Goal: Information Seeking & Learning: Learn about a topic

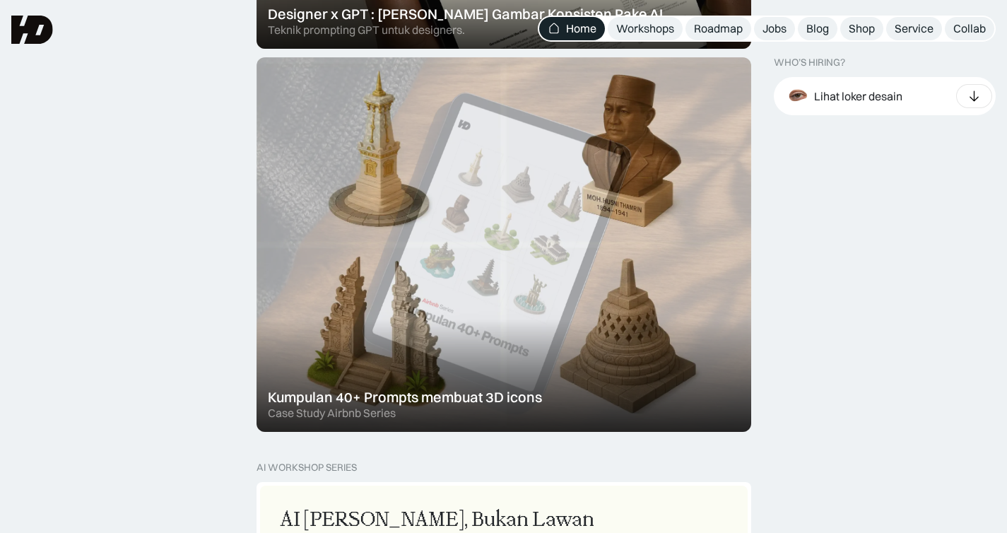
scroll to position [569, 0]
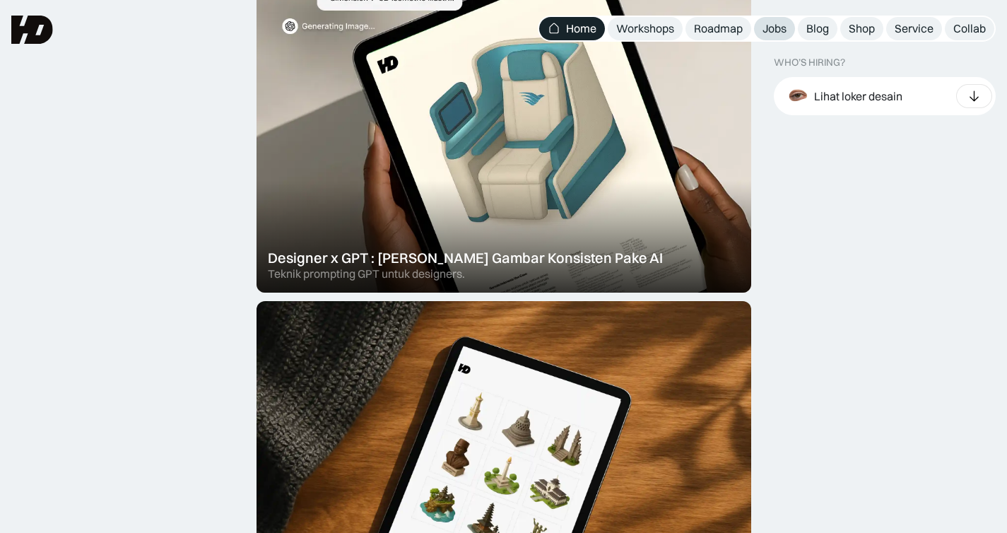
click at [769, 30] on div "Jobs" at bounding box center [774, 28] width 24 height 15
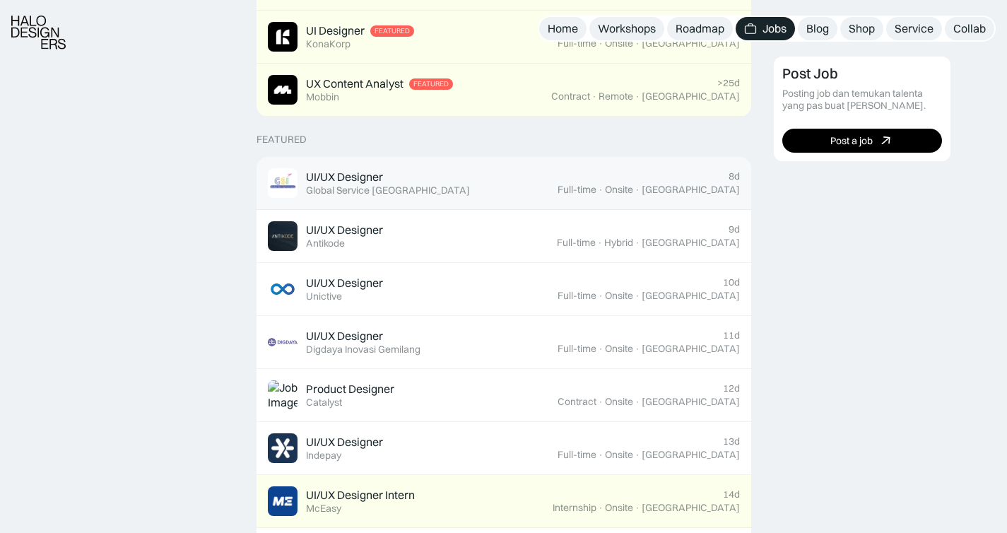
scroll to position [459, 0]
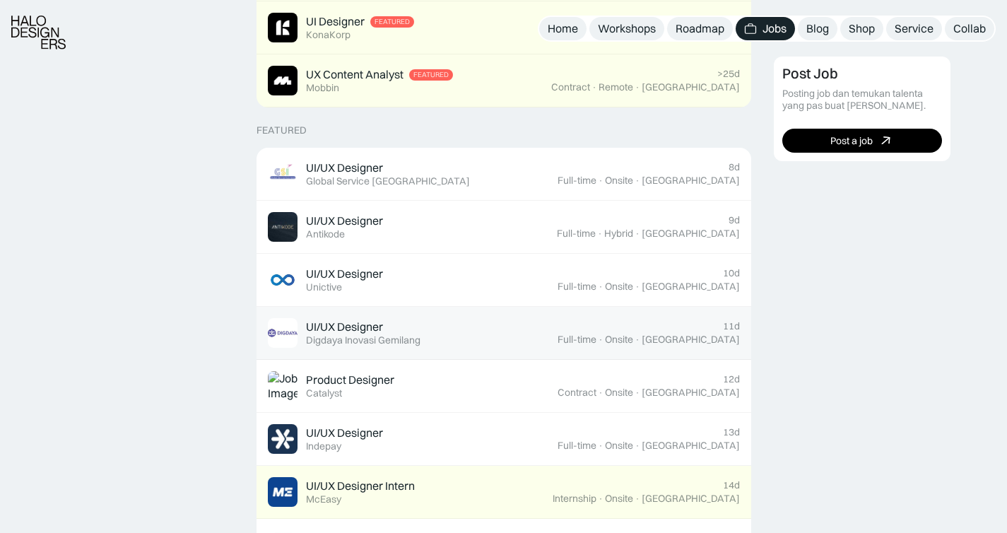
click at [436, 326] on div "UI/UX Designer Featured Digdaya Inovasi Gemilang" at bounding box center [413, 333] width 290 height 30
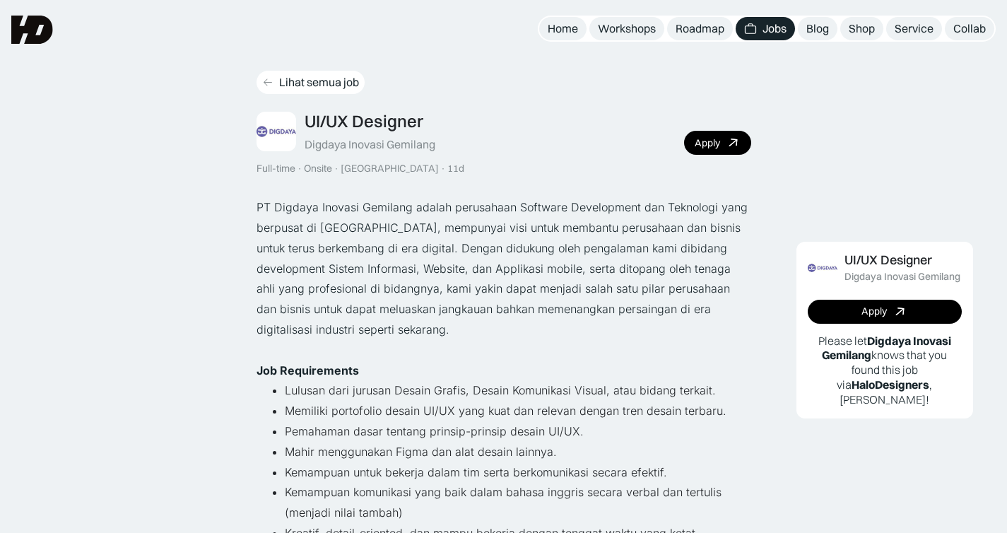
click at [271, 84] on icon at bounding box center [267, 82] width 11 height 12
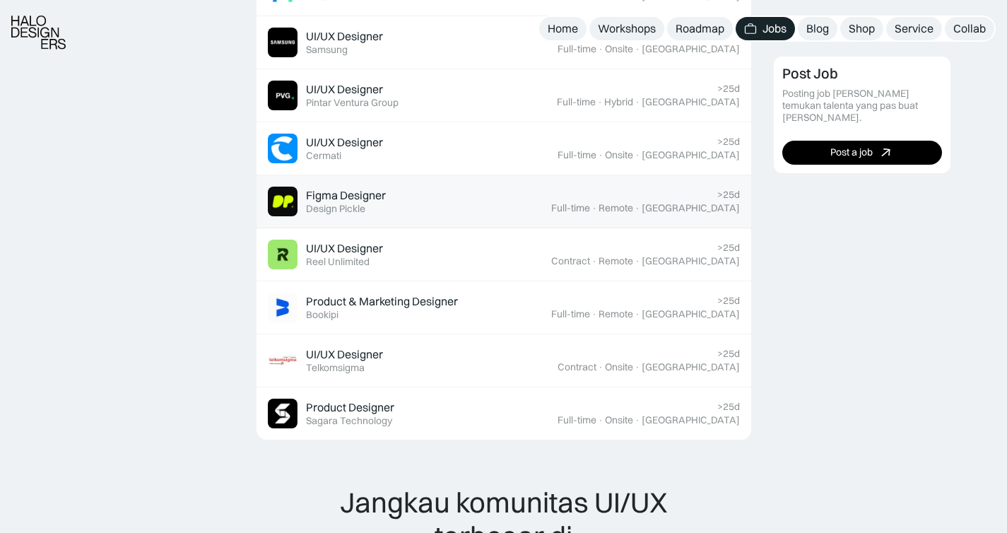
scroll to position [1037, 0]
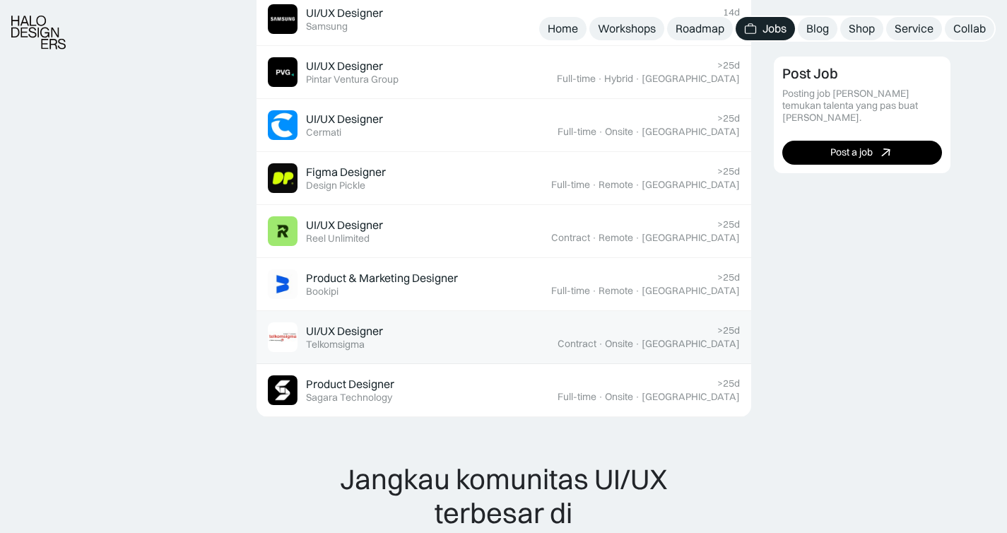
click at [403, 341] on div "UI/UX Designer Featured Telkomsigma" at bounding box center [413, 337] width 290 height 30
